Goal: Check status: Check status

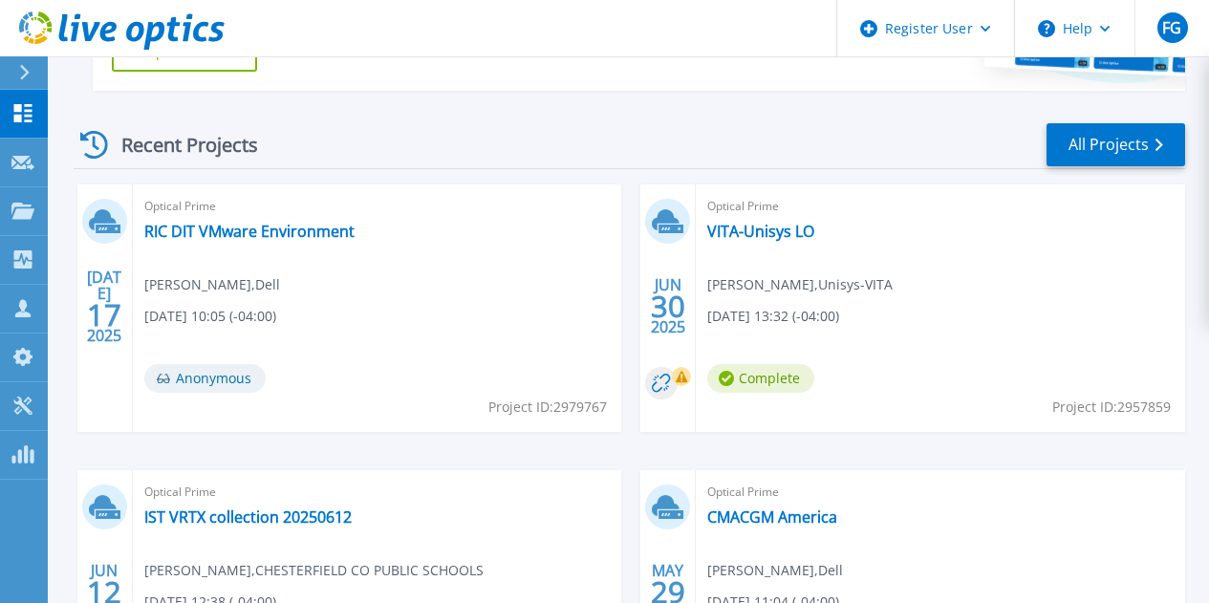
scroll to position [487, 0]
click at [707, 222] on link "VITA-Unisys LO" at bounding box center [760, 230] width 107 height 19
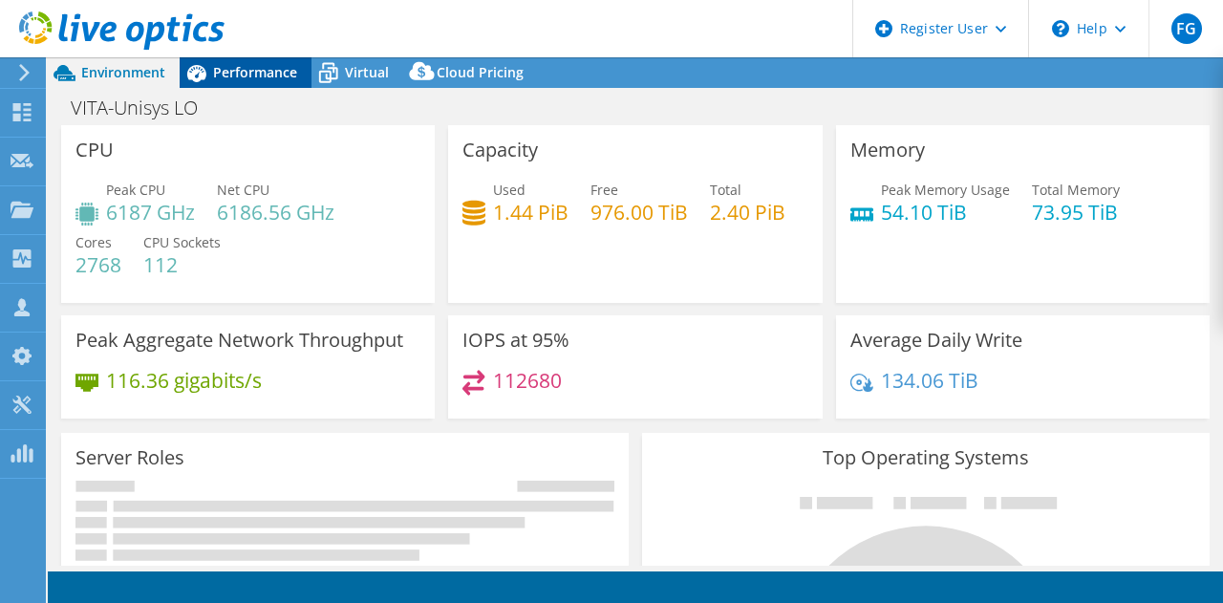
click at [278, 63] on div "Performance" at bounding box center [246, 72] width 132 height 31
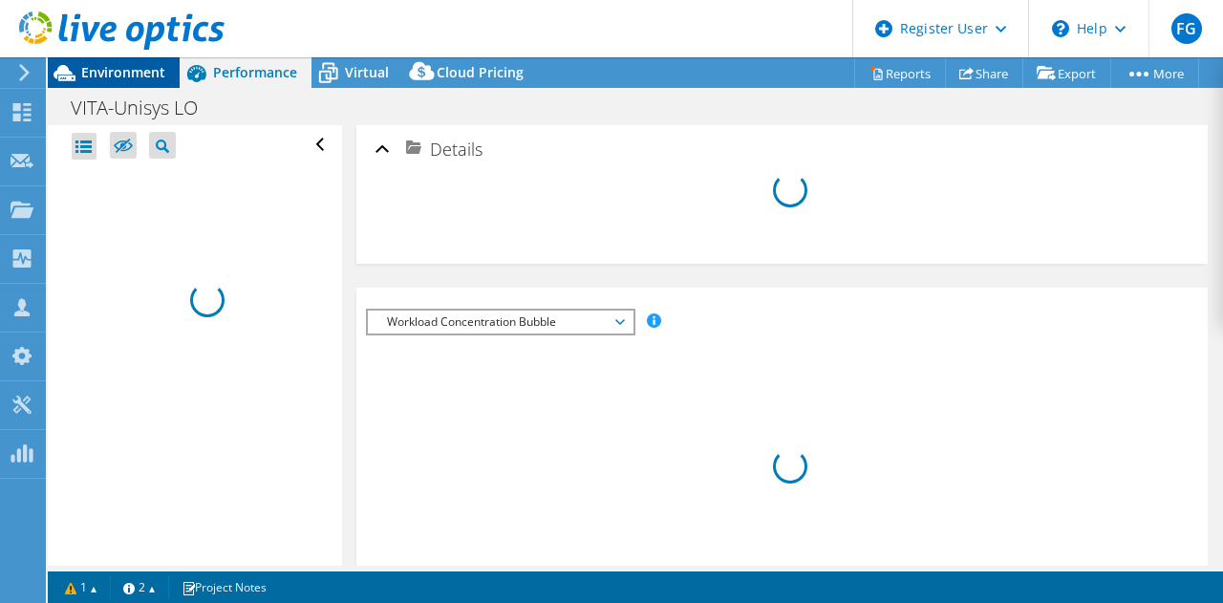
click at [147, 65] on span "Environment" at bounding box center [123, 72] width 84 height 18
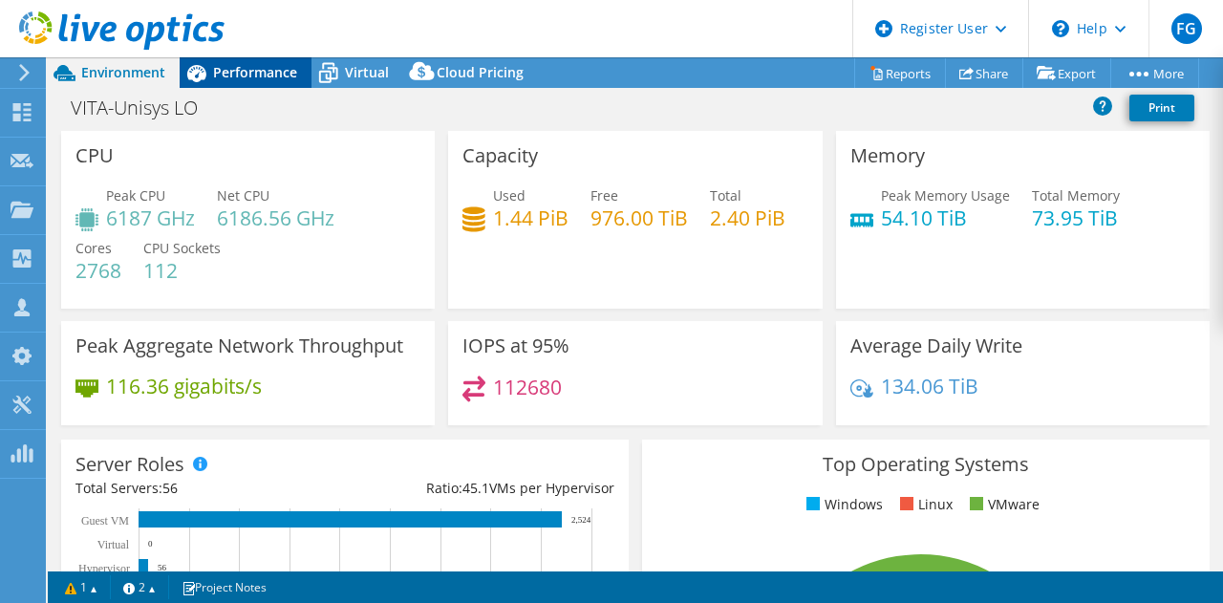
click at [259, 71] on span "Performance" at bounding box center [255, 72] width 84 height 18
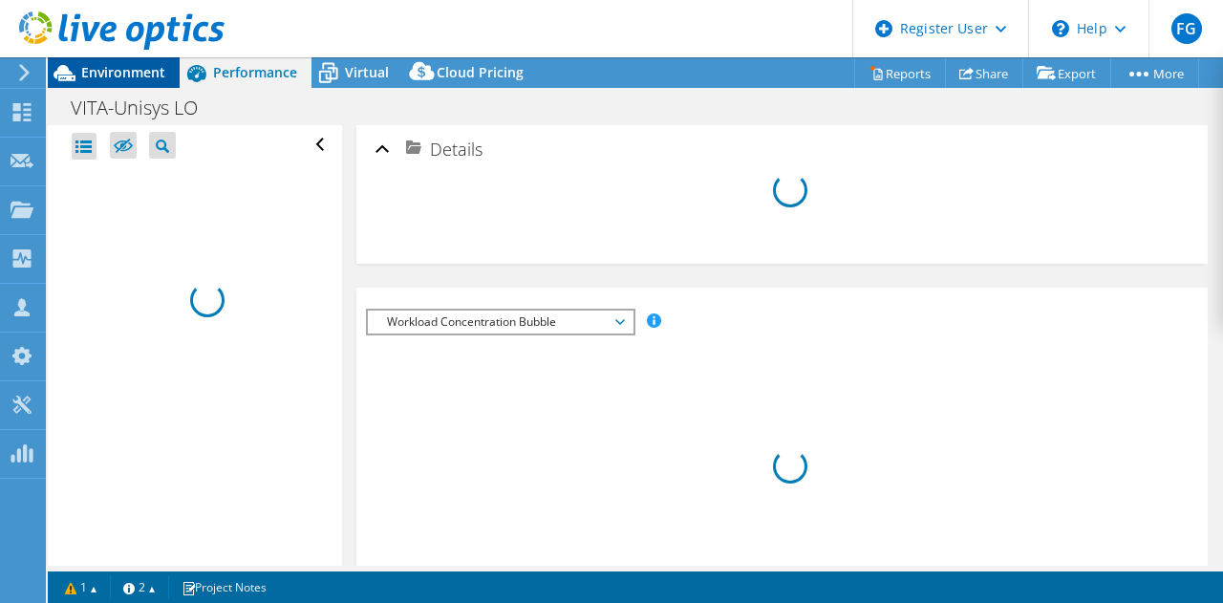
click at [93, 63] on span "Environment" at bounding box center [123, 72] width 84 height 18
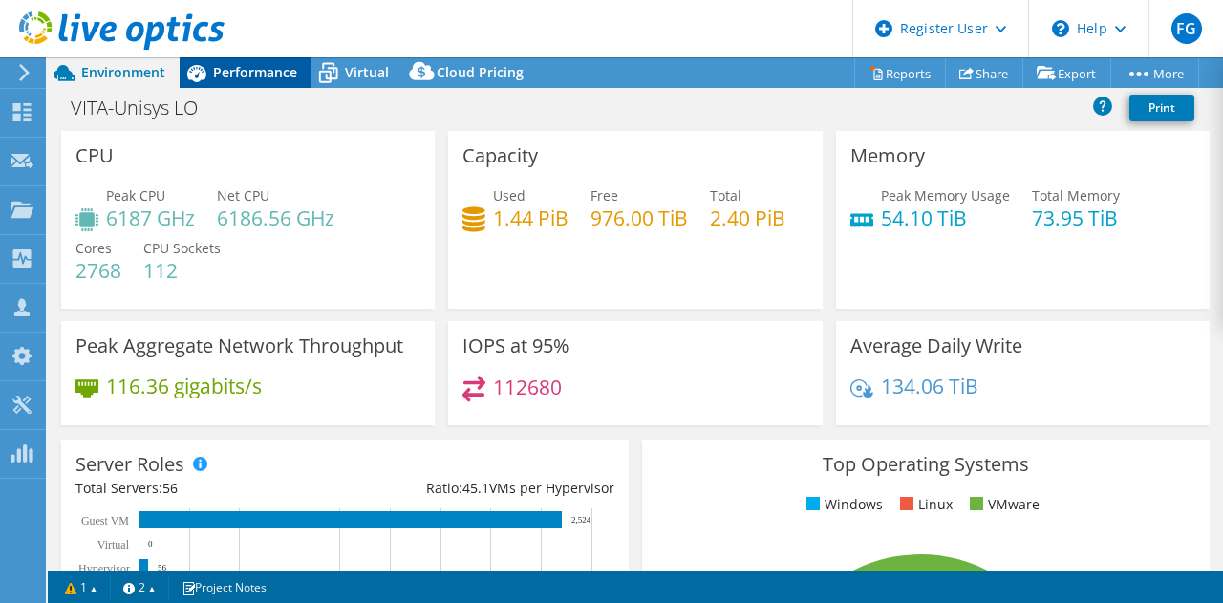
click at [235, 74] on span "Performance" at bounding box center [255, 72] width 84 height 18
click at [225, 61] on div "Performance" at bounding box center [246, 72] width 132 height 31
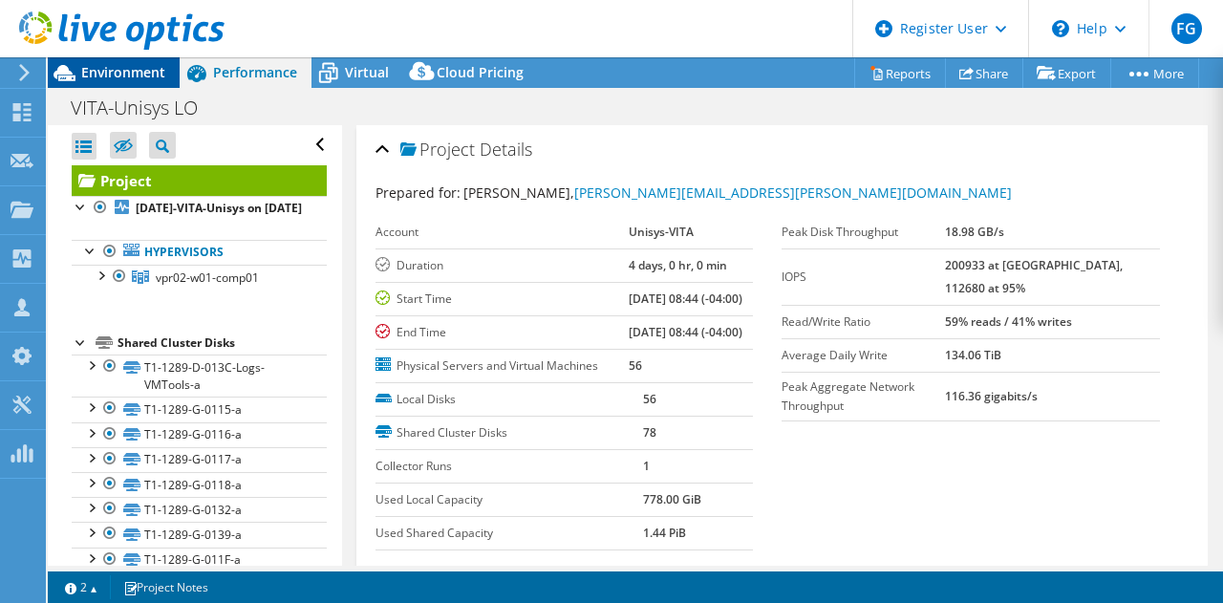
click at [124, 64] on span "Environment" at bounding box center [123, 72] width 84 height 18
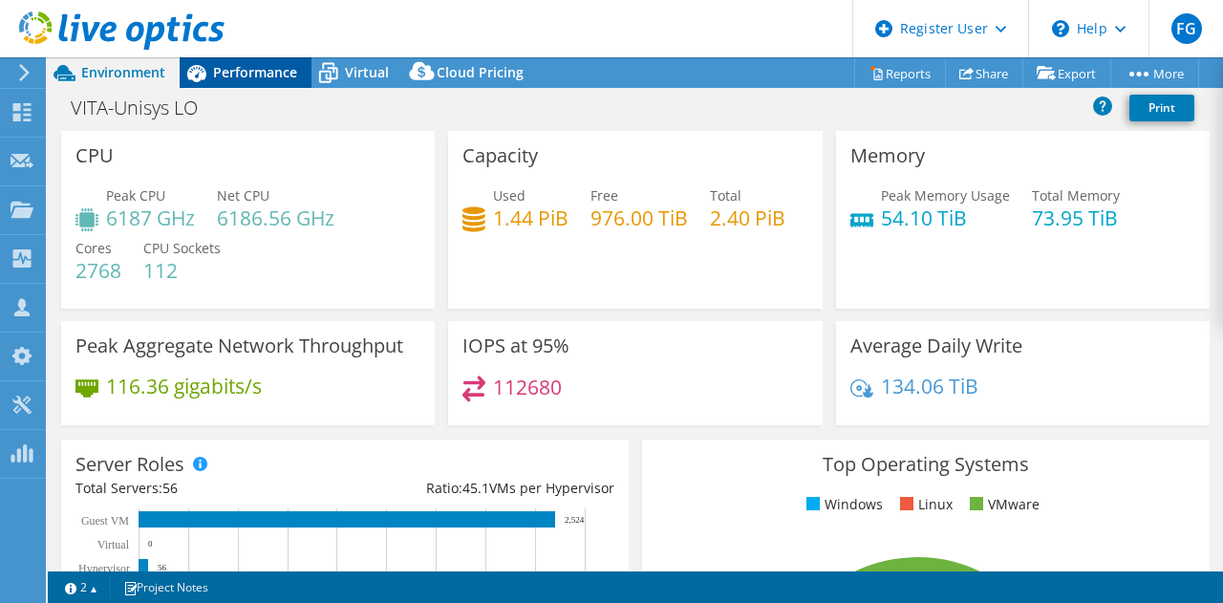
click at [231, 68] on span "Performance" at bounding box center [255, 72] width 84 height 18
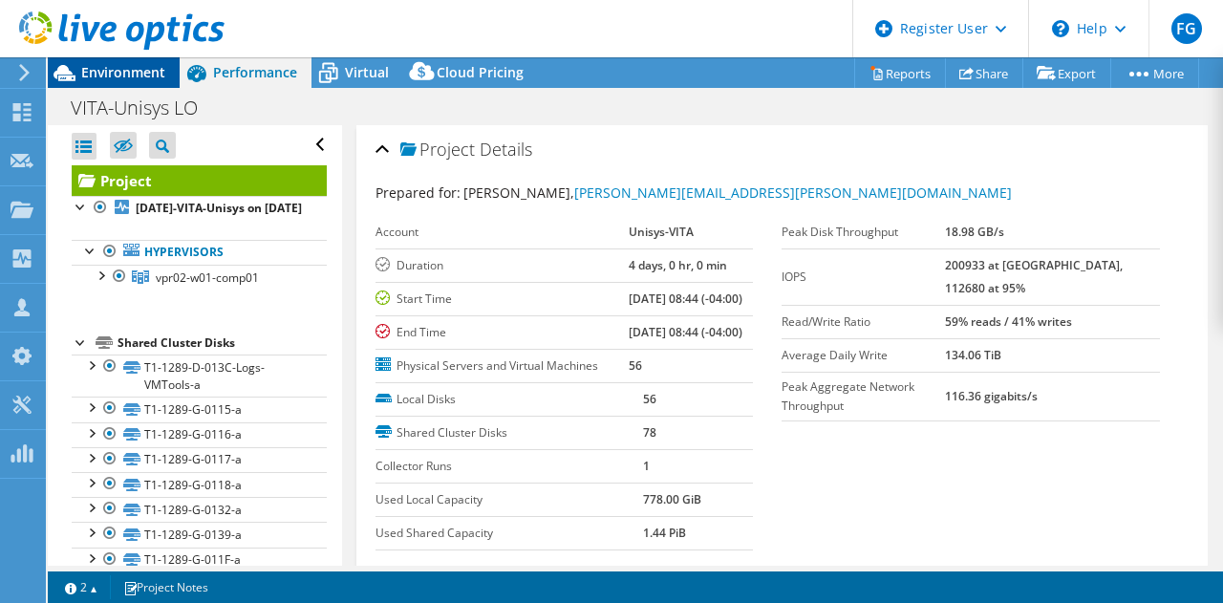
click at [148, 65] on span "Environment" at bounding box center [123, 72] width 84 height 18
